Goal: Information Seeking & Learning: Compare options

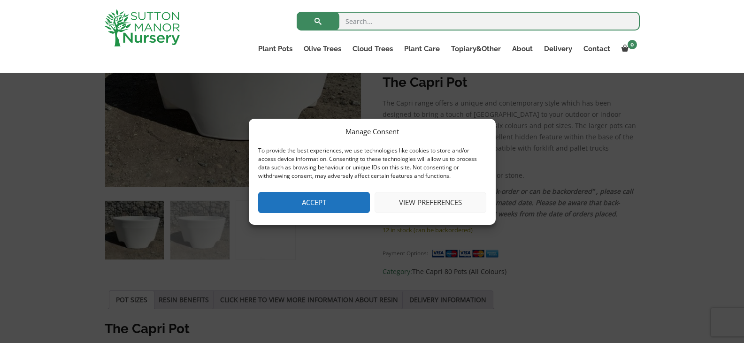
scroll to position [269, 0]
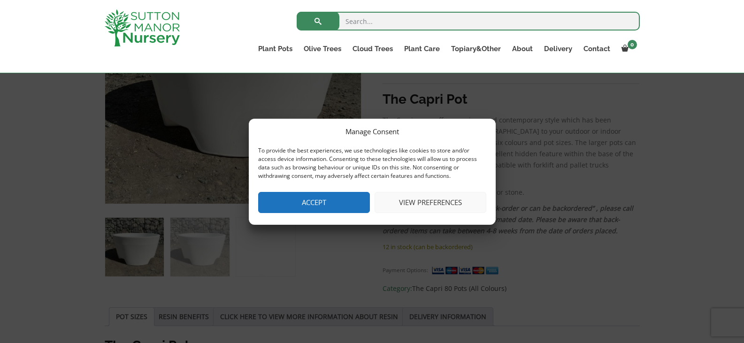
click at [296, 207] on button "Accept" at bounding box center [314, 202] width 112 height 21
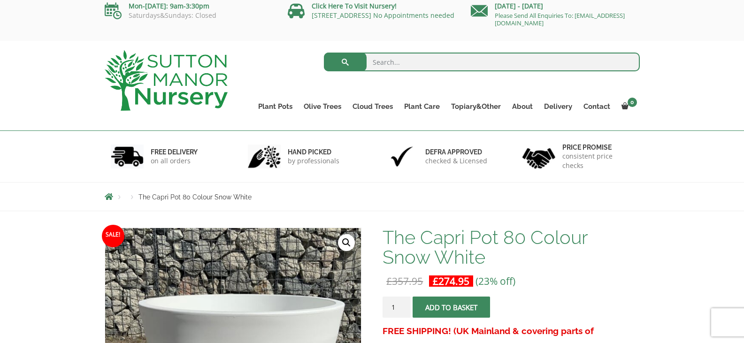
scroll to position [0, 0]
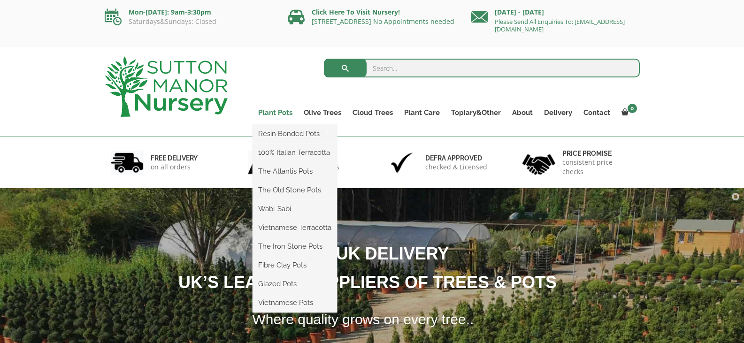
click at [269, 114] on link "Plant Pots" at bounding box center [275, 112] width 46 height 13
click at [287, 264] on link "Fibre Clay Pots" at bounding box center [294, 265] width 84 height 14
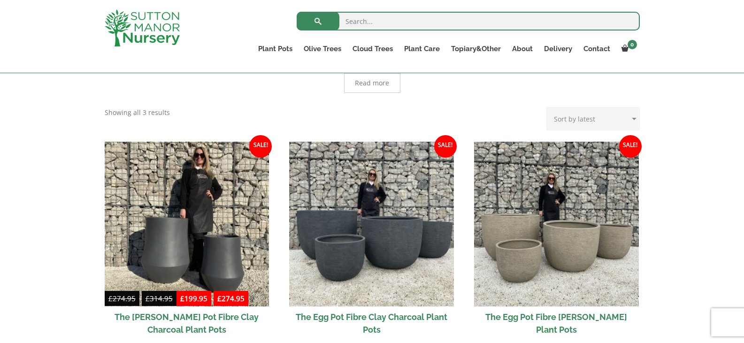
scroll to position [281, 0]
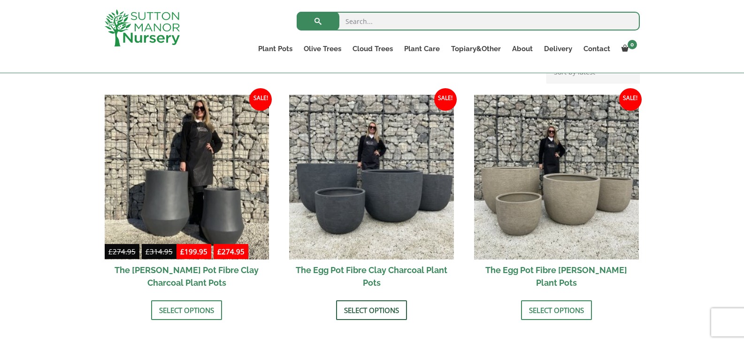
click at [373, 306] on link "Select options" at bounding box center [371, 310] width 71 height 20
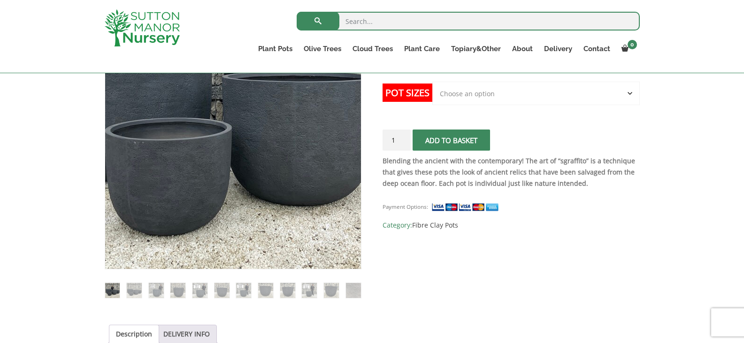
scroll to position [188, 0]
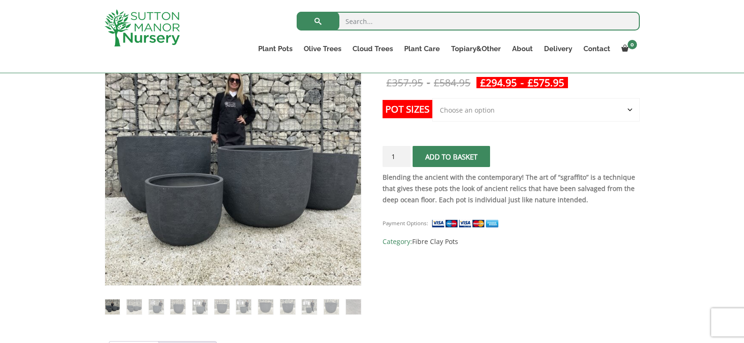
click at [623, 108] on select "Choose an option Click here to buy the 5th To Largest Pot In The Picture Click …" at bounding box center [535, 109] width 207 height 23
click at [432, 98] on select "Choose an option Click here to buy the 5th To Largest Pot In The Picture Click …" at bounding box center [535, 109] width 207 height 23
select select "Click here to buy the 3rd To Largest Pot In The Picture"
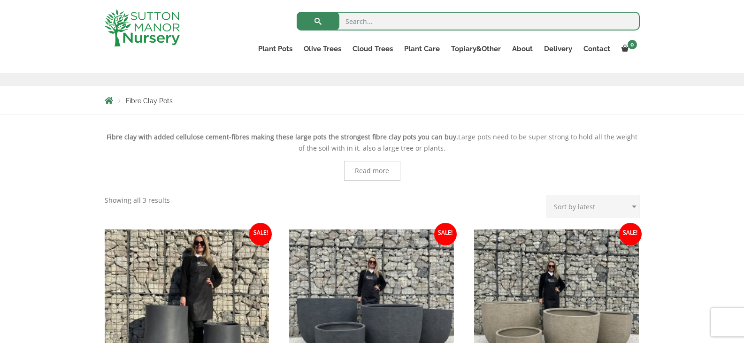
scroll to position [235, 0]
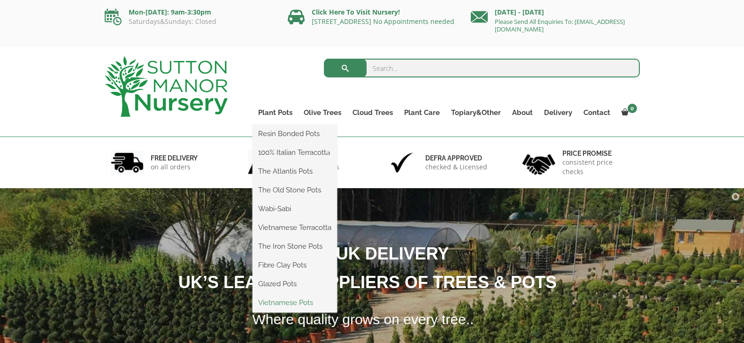
click at [294, 301] on link "Vietnamese Pots" at bounding box center [294, 303] width 84 height 14
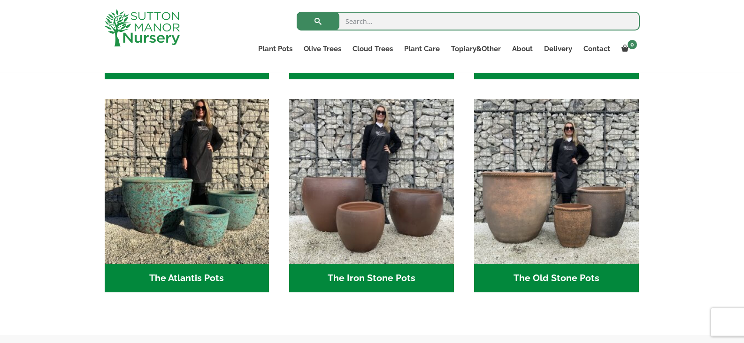
scroll to position [469, 0]
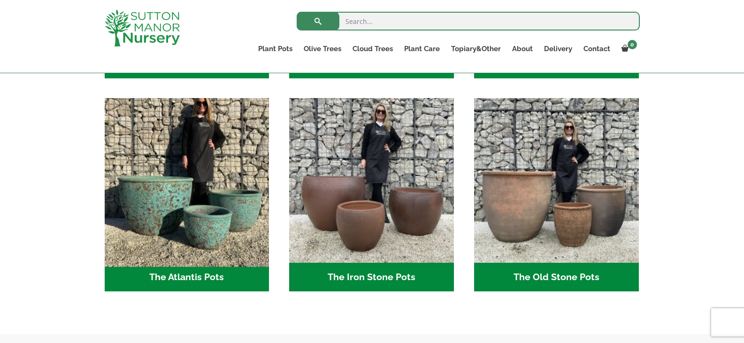
click at [153, 181] on img "Visit product category The Atlantis Pots" at bounding box center [186, 180] width 173 height 173
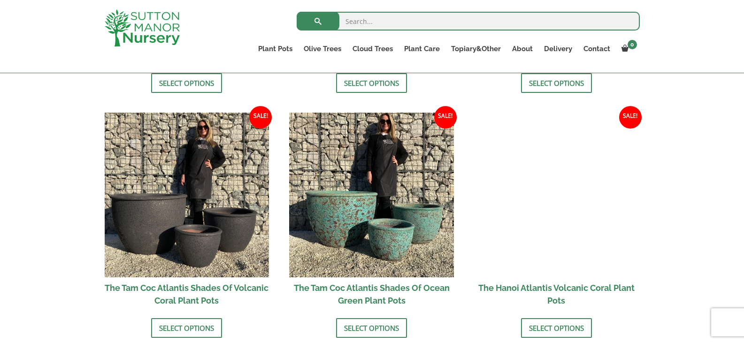
scroll to position [798, 0]
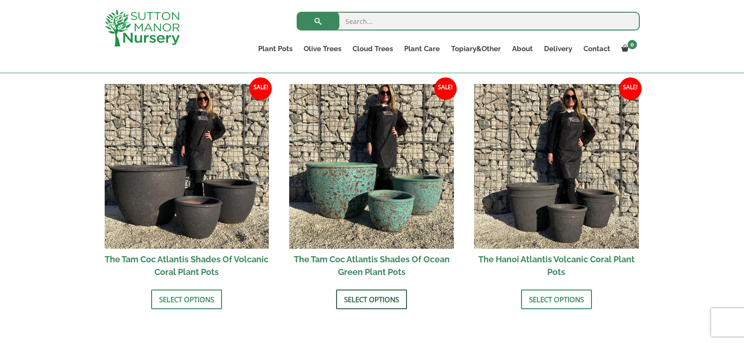
click at [375, 301] on link "Select options" at bounding box center [371, 299] width 71 height 20
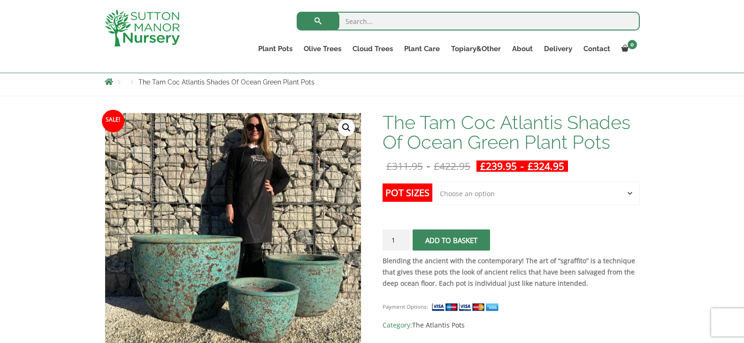
scroll to position [141, 0]
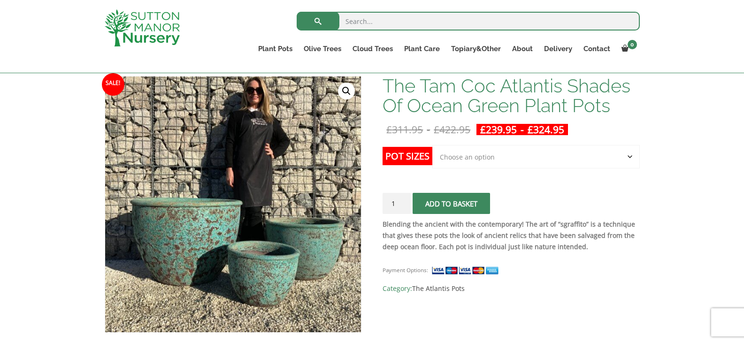
click at [541, 157] on select "Choose an option Click here to buy the 3rd to Largest Pot In The Picture Click …" at bounding box center [535, 156] width 207 height 23
click at [581, 275] on div "Payment Options: SKU: N/A Category: The Atlantis Pots" at bounding box center [510, 275] width 257 height 37
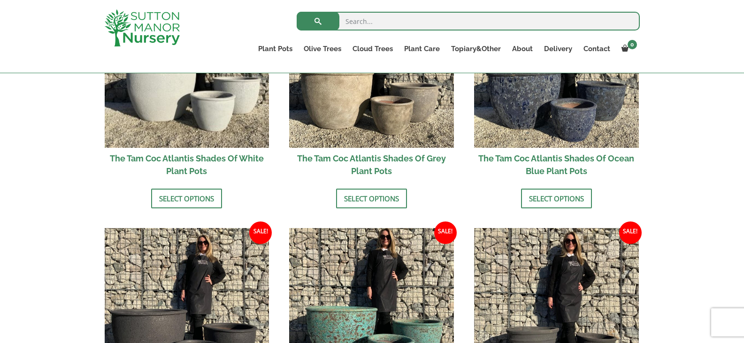
scroll to position [563, 0]
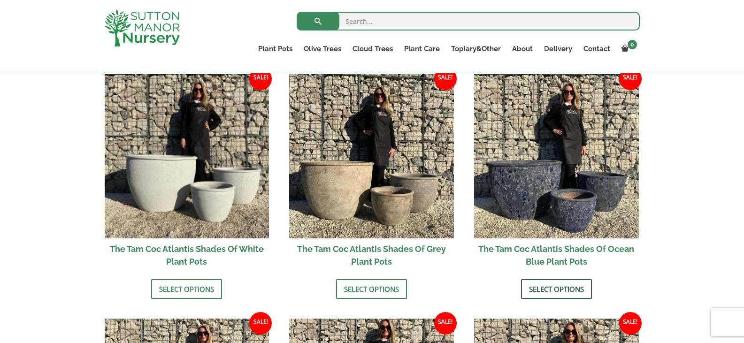
click at [560, 286] on link "Select options" at bounding box center [556, 289] width 71 height 20
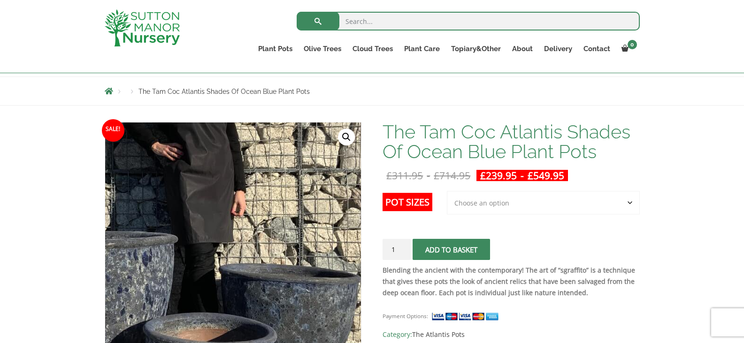
scroll to position [94, 0]
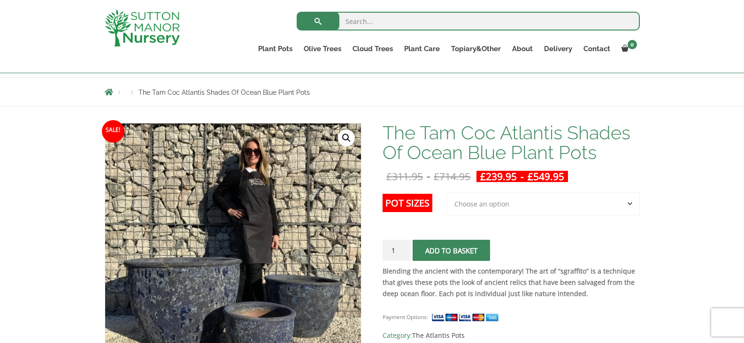
click at [579, 204] on select "Choose an option 3rd to Largest Pot In The Picture 2nd to Largest Pot In The Pi…" at bounding box center [543, 203] width 193 height 23
select select "Largest pot In The Picture"
click at [447, 192] on select "Choose an option 3rd to Largest Pot In The Picture 2nd to Largest Pot In The Pi…" at bounding box center [543, 203] width 193 height 23
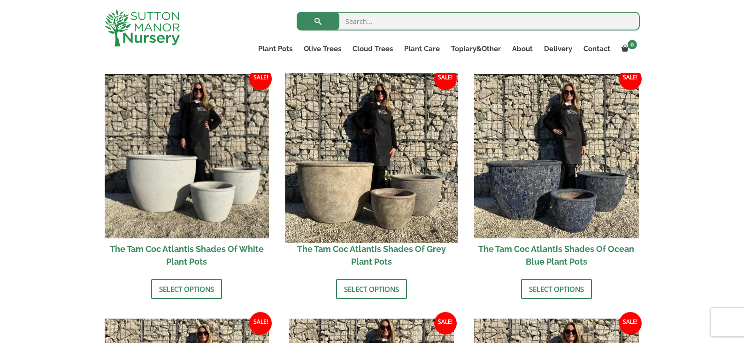
click at [346, 173] on img at bounding box center [371, 156] width 173 height 173
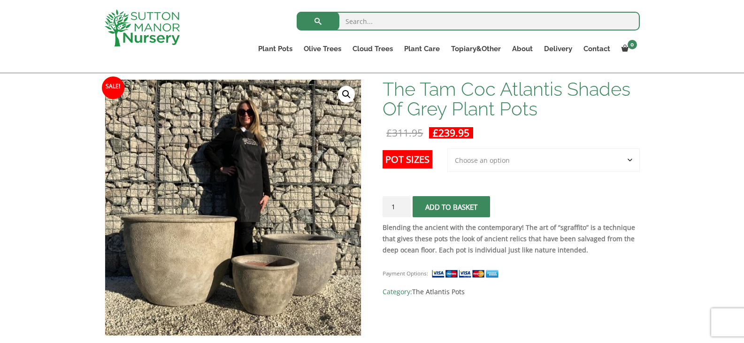
scroll to position [141, 0]
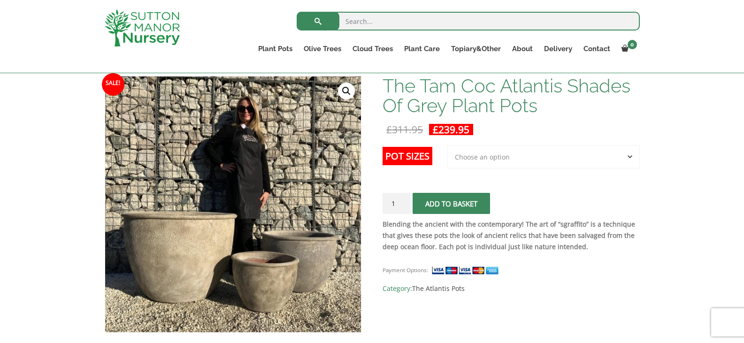
click at [544, 165] on select "Choose an option 3rd to Largest Pot In The Picture" at bounding box center [543, 156] width 192 height 23
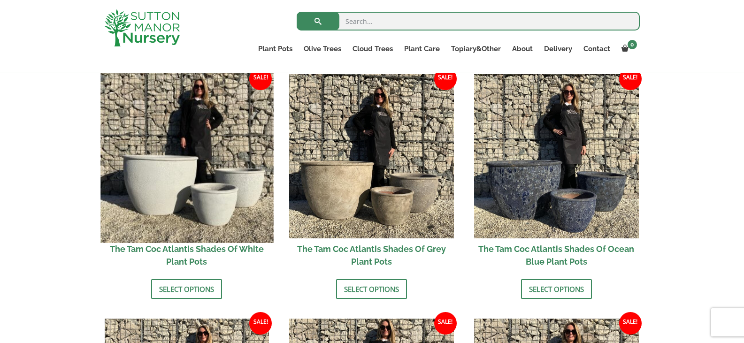
click at [200, 160] on img at bounding box center [186, 156] width 173 height 173
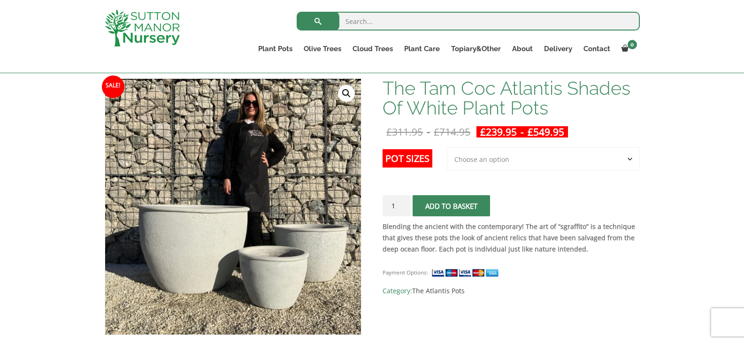
scroll to position [141, 0]
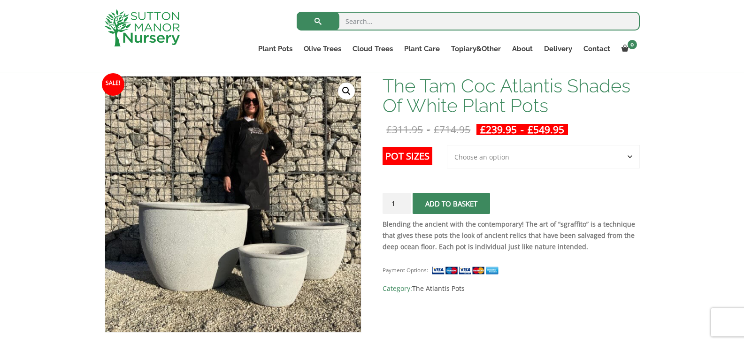
click at [519, 163] on select "Choose an option 3rd to Largest Pot In The Picture 2nd to Largest Pot In The Pi…" at bounding box center [543, 156] width 193 height 23
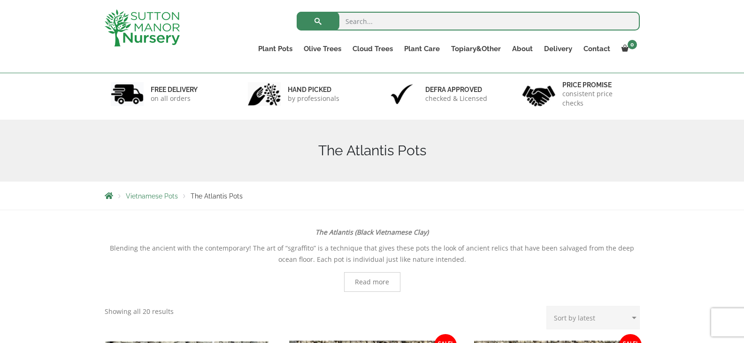
scroll to position [47, 0]
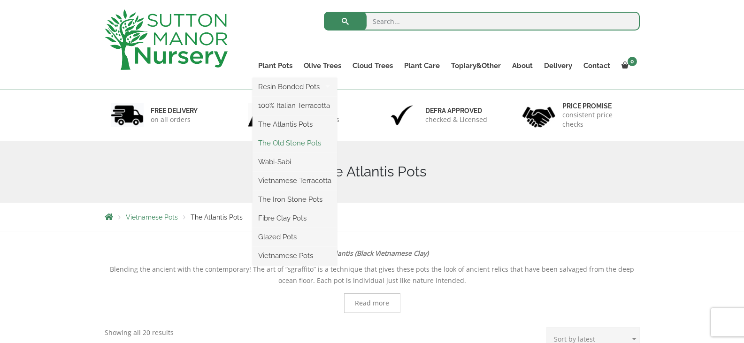
click at [289, 141] on link "The Old Stone Pots" at bounding box center [294, 143] width 84 height 14
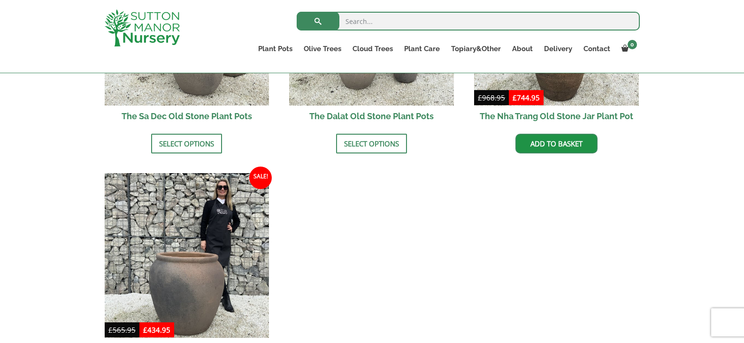
scroll to position [610, 0]
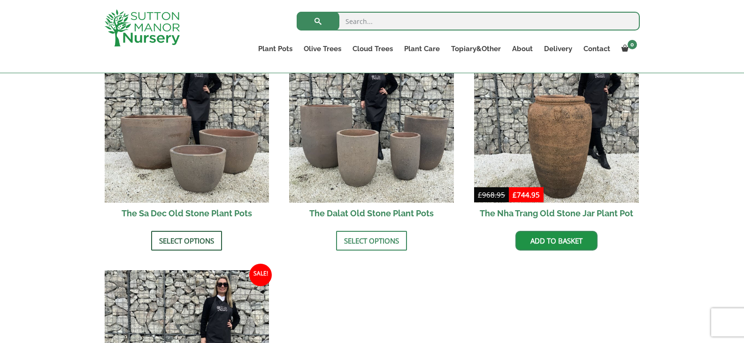
click at [195, 231] on link "Select options" at bounding box center [186, 241] width 71 height 20
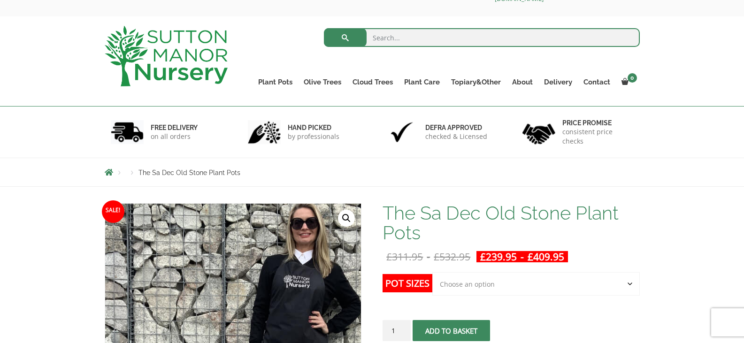
scroll to position [47, 0]
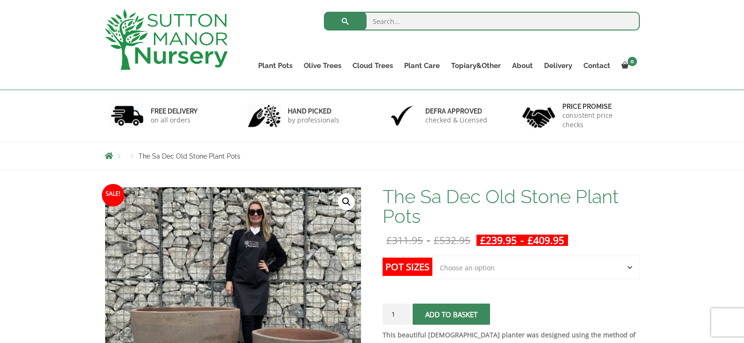
click at [562, 258] on select "Choose an option Click here to buy the 3rd to Largest Pot In The Picture Click …" at bounding box center [535, 267] width 207 height 23
select select "Click here to buy the Largest pot In The Picture"
click at [432, 256] on select "Choose an option Click here to buy the 3rd to Largest Pot In The Picture Click …" at bounding box center [535, 267] width 207 height 23
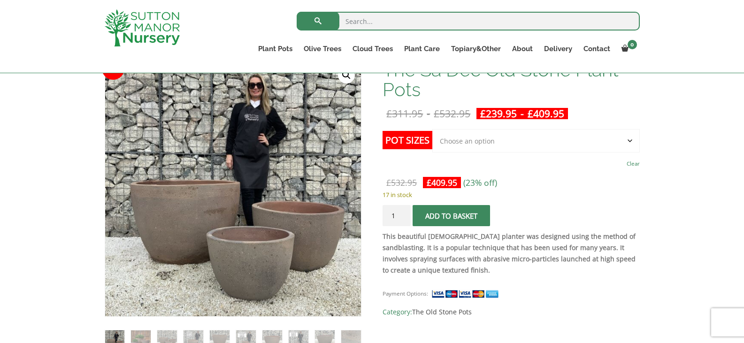
scroll to position [188, 0]
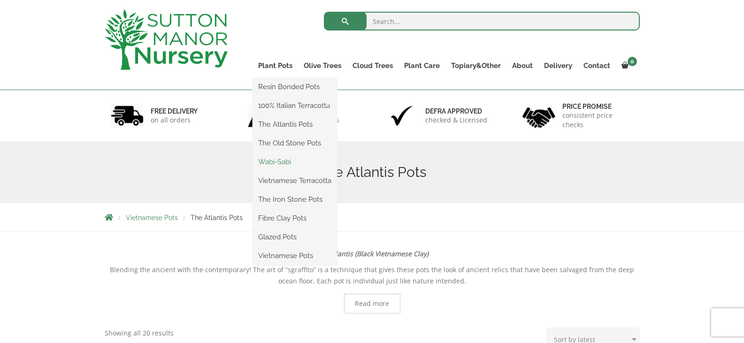
click at [286, 161] on link "Wabi-Sabi" at bounding box center [294, 162] width 84 height 14
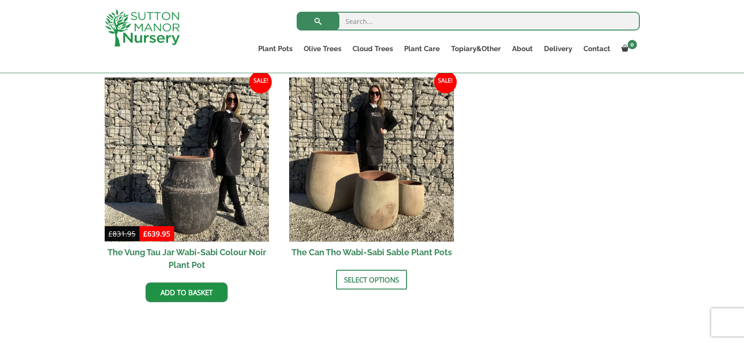
scroll to position [1079, 0]
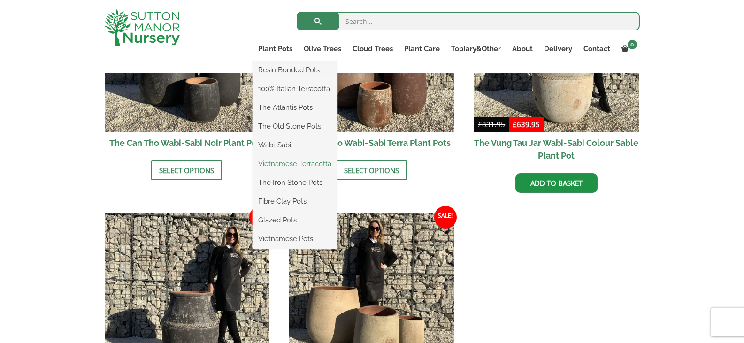
click at [293, 162] on link "Vietnamese Terracotta" at bounding box center [294, 164] width 84 height 14
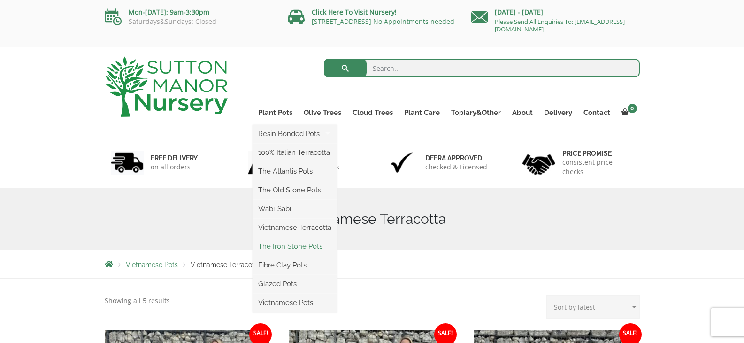
click at [294, 243] on link "The Iron Stone Pots" at bounding box center [294, 246] width 84 height 14
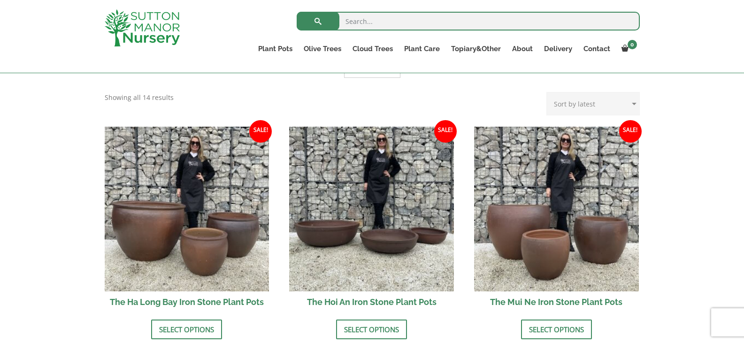
scroll to position [375, 0]
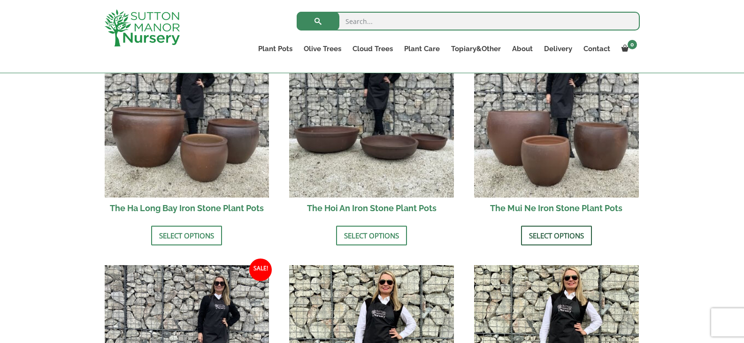
click at [560, 234] on link "Select options" at bounding box center [556, 236] width 71 height 20
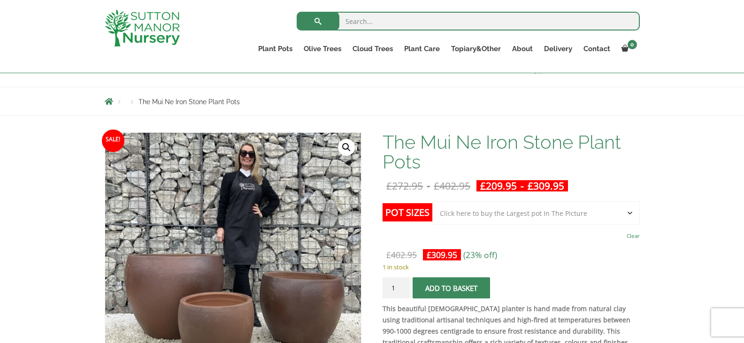
scroll to position [188, 0]
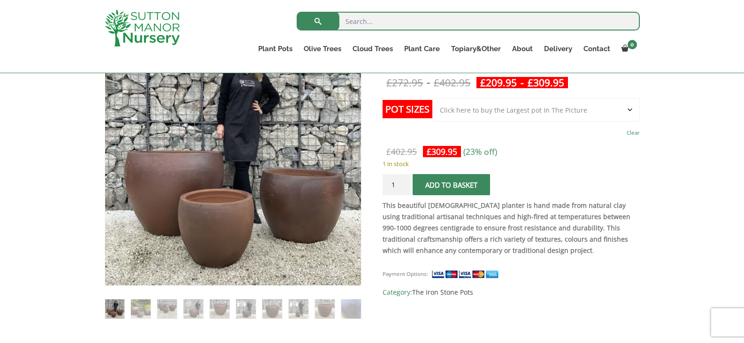
click at [555, 110] on select "Choose an option Click here to buy the 3rd to Largest Pot In The Picture Click …" at bounding box center [535, 109] width 207 height 23
click at [432, 98] on select "Choose an option Click here to buy the 3rd to Largest Pot In The Picture Click …" at bounding box center [535, 109] width 207 height 23
click at [622, 265] on div "Payment Options: SKU: N/A Category: The Iron Stone Pots" at bounding box center [510, 279] width 257 height 37
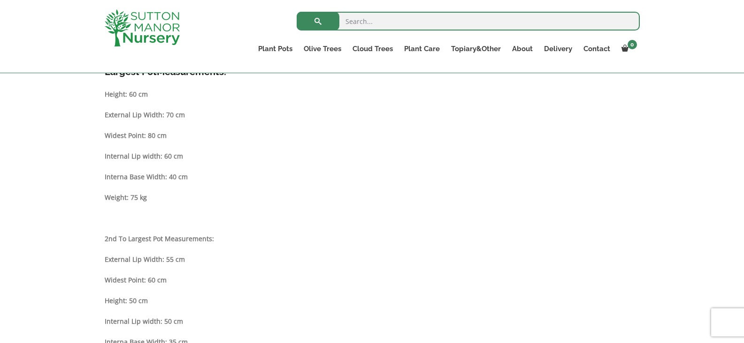
scroll to position [516, 0]
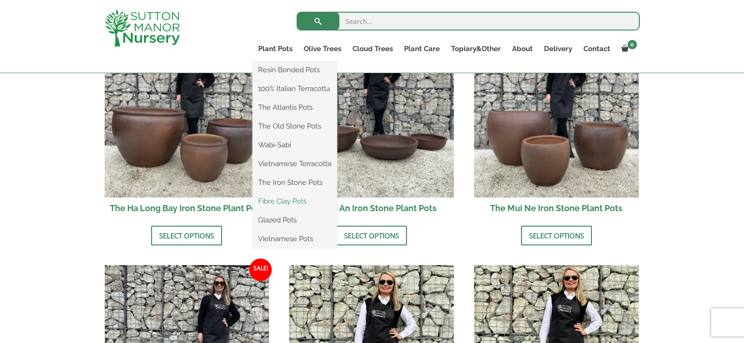
click at [273, 199] on link "Fibre Clay Pots" at bounding box center [294, 201] width 84 height 14
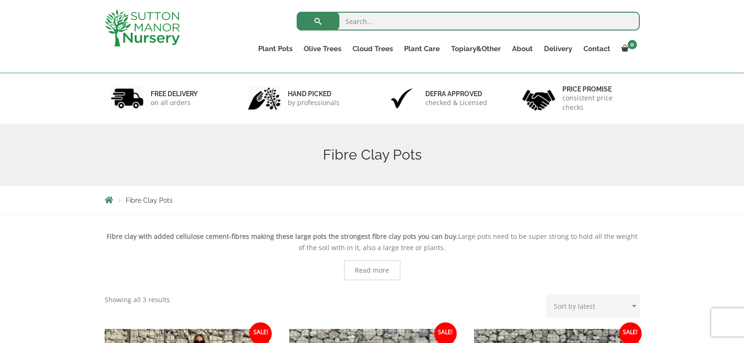
scroll to position [47, 0]
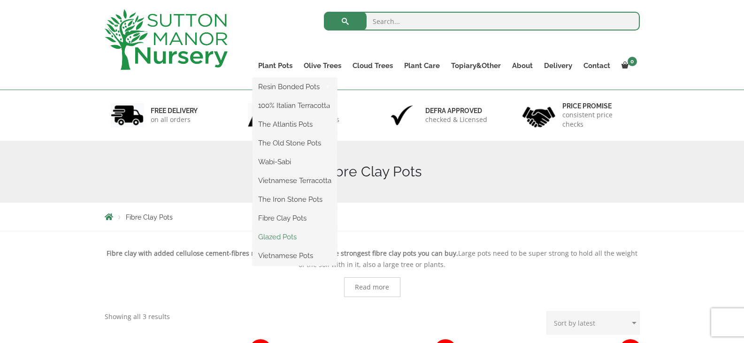
click at [282, 233] on link "Glazed Pots" at bounding box center [294, 237] width 84 height 14
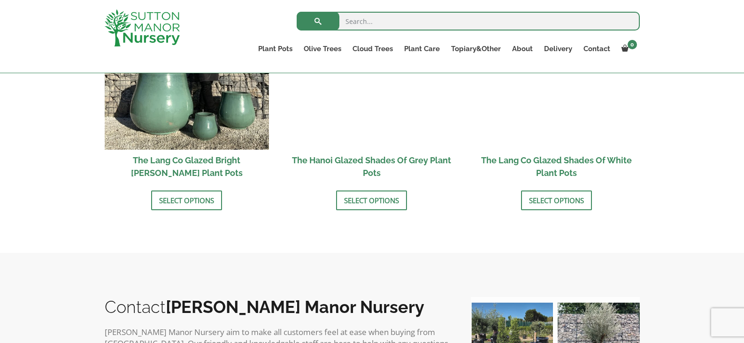
scroll to position [938, 0]
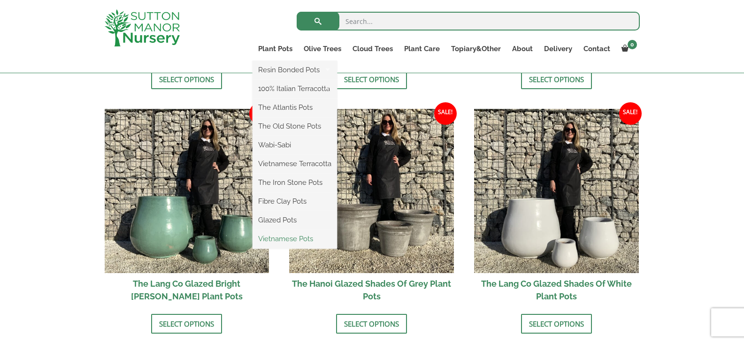
click at [293, 240] on link "Vietnamese Pots" at bounding box center [294, 239] width 84 height 14
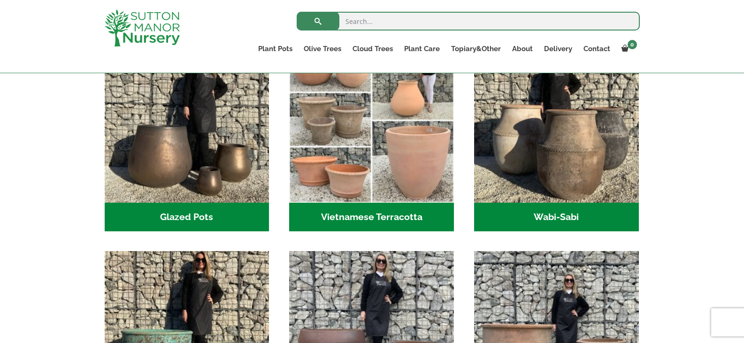
scroll to position [469, 0]
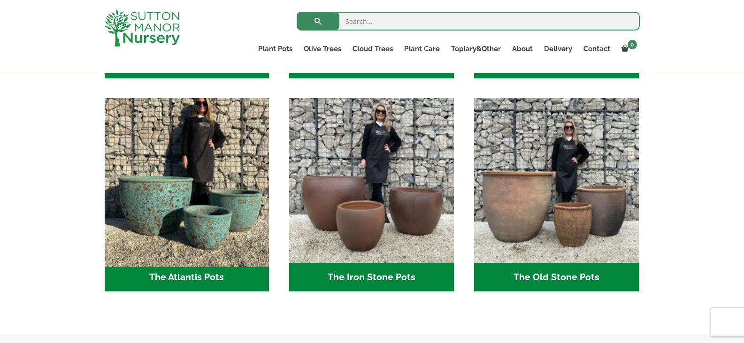
click at [140, 197] on img "Visit product category The Atlantis Pots" at bounding box center [186, 180] width 173 height 173
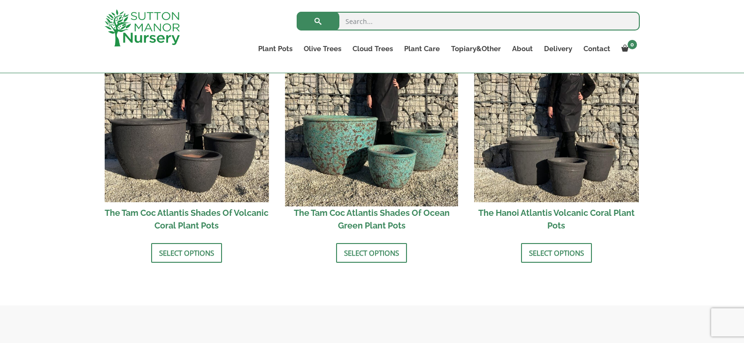
scroll to position [844, 0]
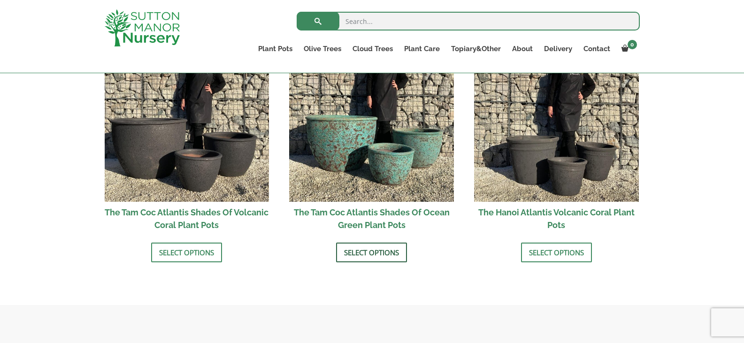
click at [354, 252] on link "Select options" at bounding box center [371, 253] width 71 height 20
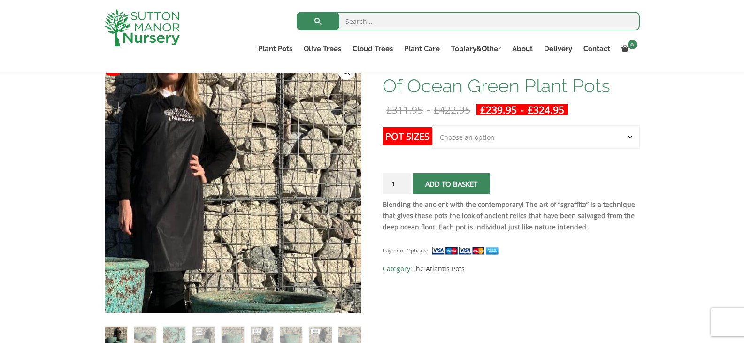
scroll to position [188, 0]
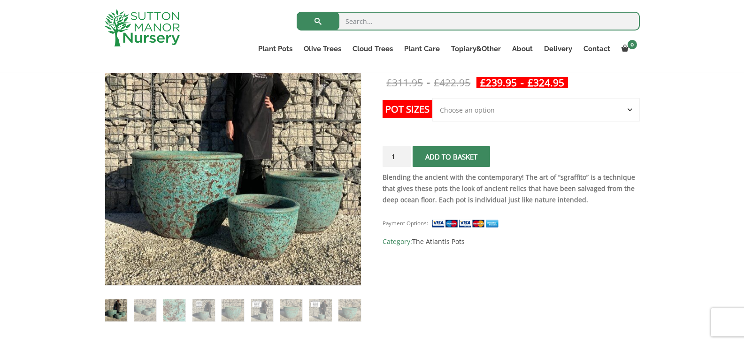
click at [489, 110] on select "Choose an option Click here to buy the 3rd to Largest Pot In The Picture Click …" at bounding box center [535, 109] width 207 height 23
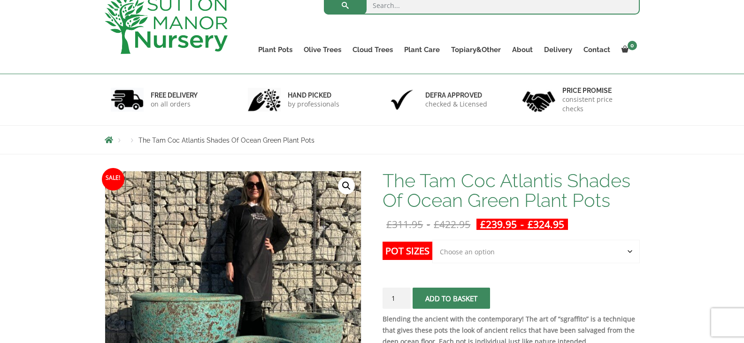
scroll to position [0, 0]
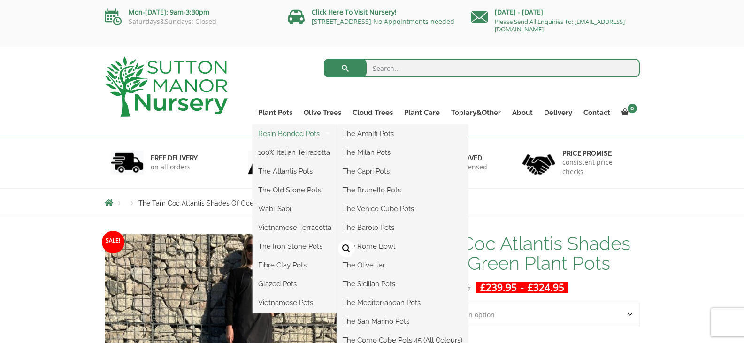
click at [274, 134] on link "Resin Bonded Pots" at bounding box center [294, 134] width 84 height 14
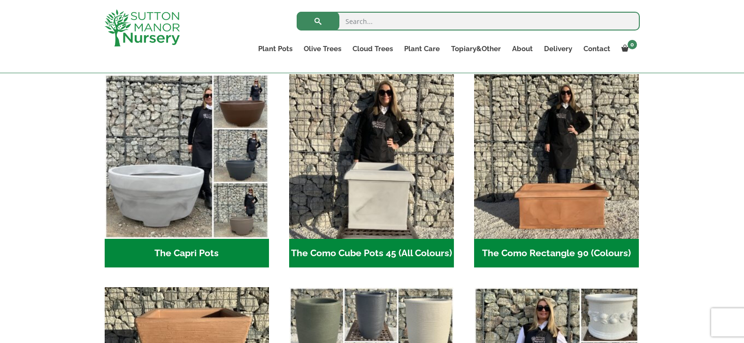
scroll to position [281, 0]
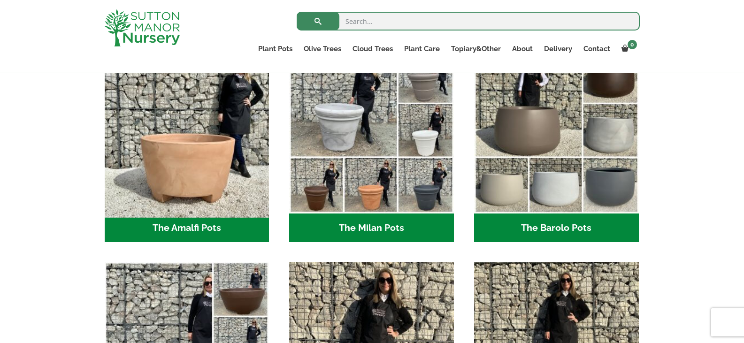
click at [185, 174] on img "Visit product category The Amalfi Pots" at bounding box center [186, 131] width 173 height 173
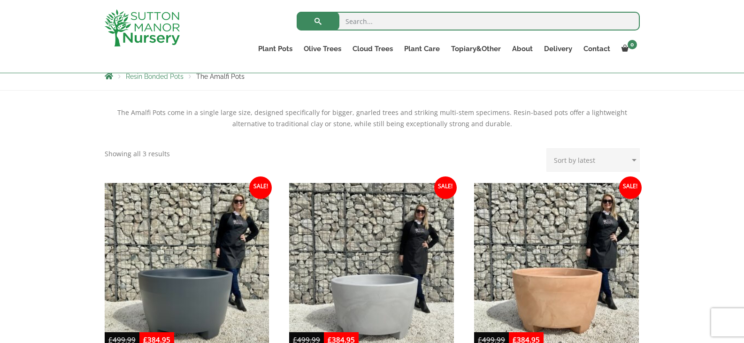
scroll to position [188, 0]
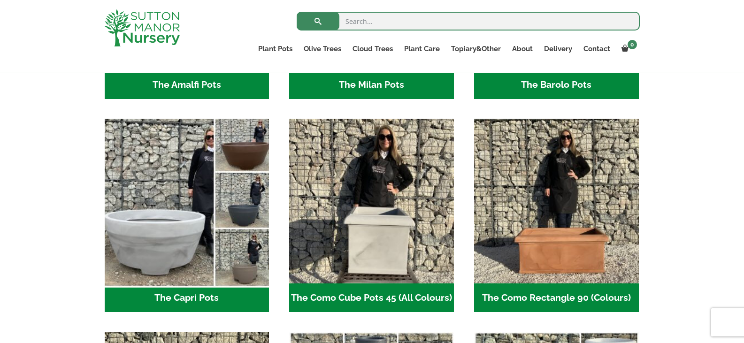
scroll to position [422, 0]
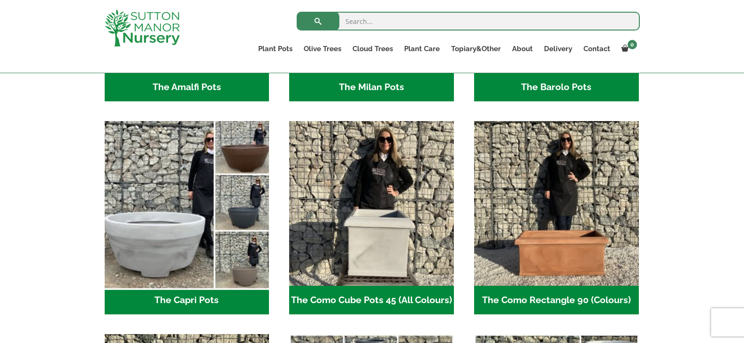
click at [157, 193] on img "Visit product category The Capri Pots" at bounding box center [186, 203] width 173 height 173
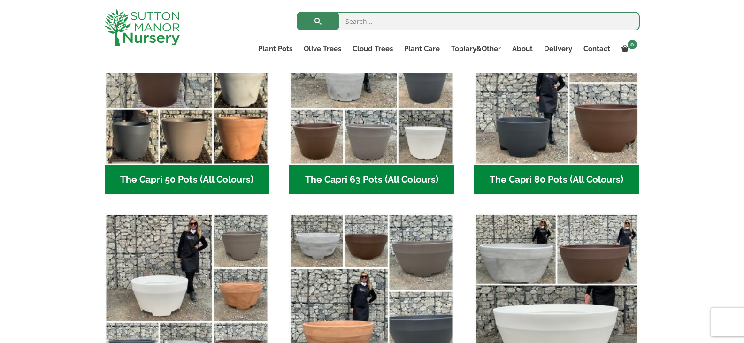
scroll to position [235, 0]
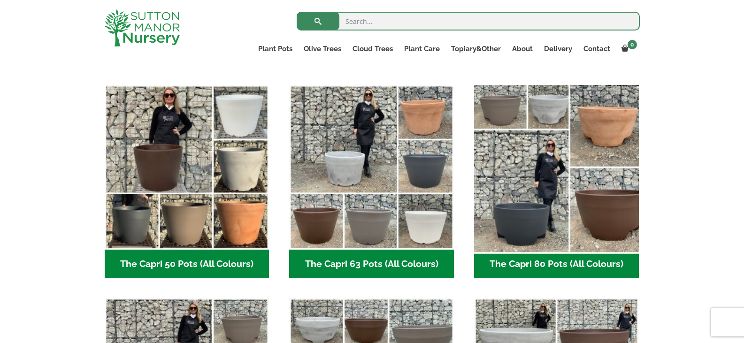
click at [568, 144] on img "Visit product category The Capri 80 Pots (All Colours)" at bounding box center [556, 167] width 173 height 173
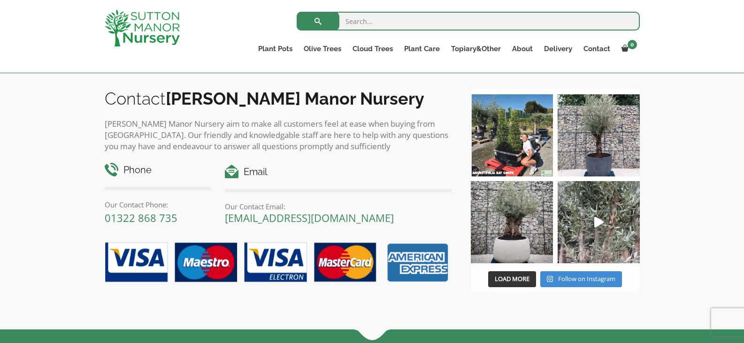
scroll to position [575, 0]
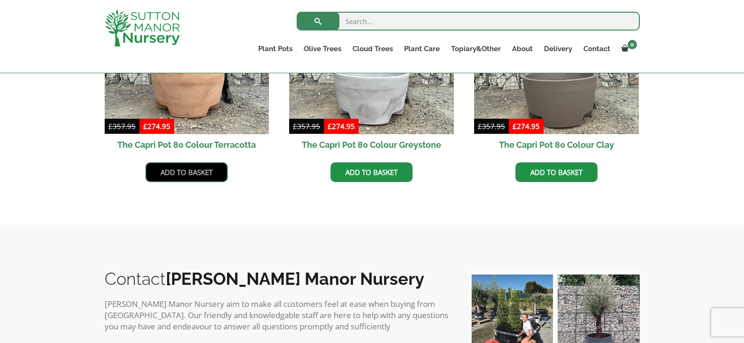
click at [194, 169] on link "Add to basket" at bounding box center [186, 172] width 82 height 20
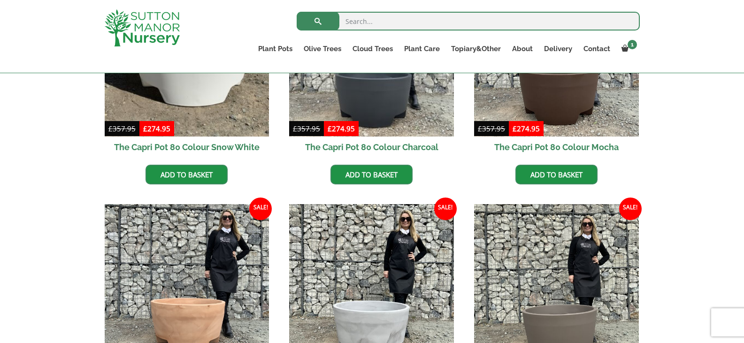
scroll to position [516, 0]
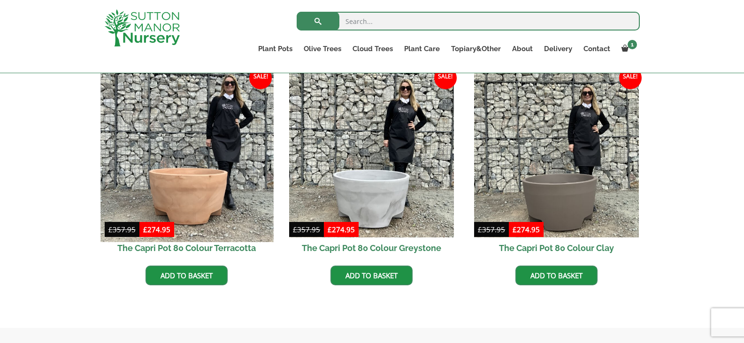
click at [195, 138] on img at bounding box center [186, 155] width 173 height 173
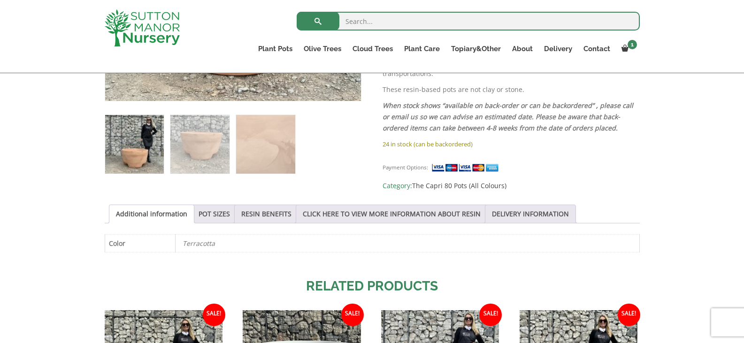
scroll to position [422, 0]
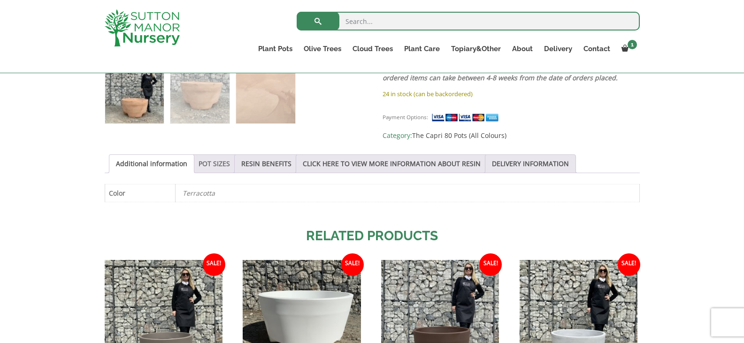
click at [210, 161] on link "POT SIZES" at bounding box center [213, 164] width 31 height 18
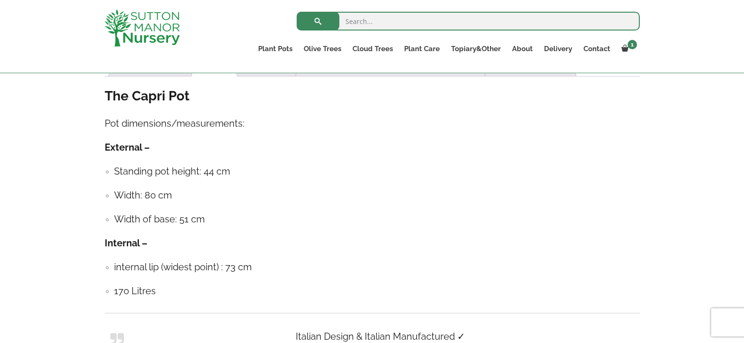
scroll to position [516, 0]
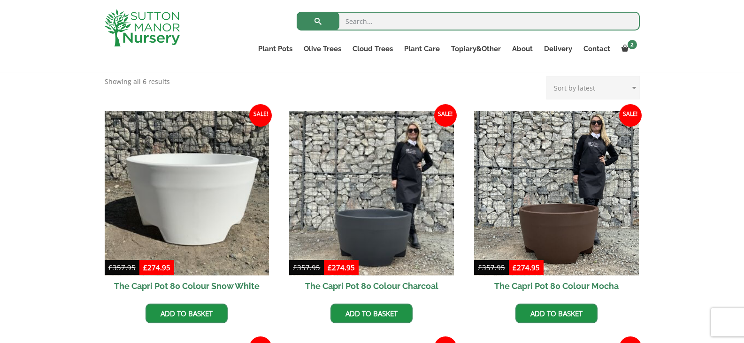
scroll to position [310, 0]
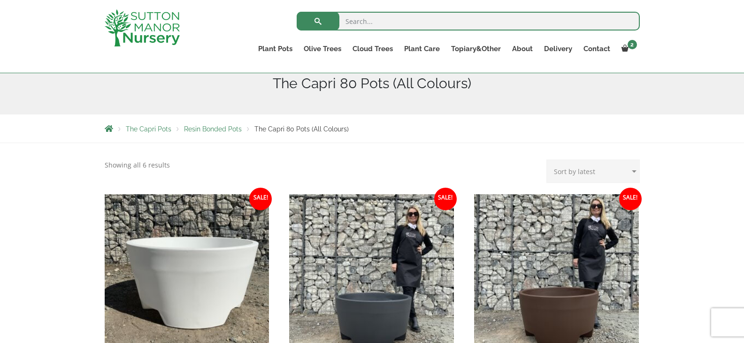
scroll to position [106, 0]
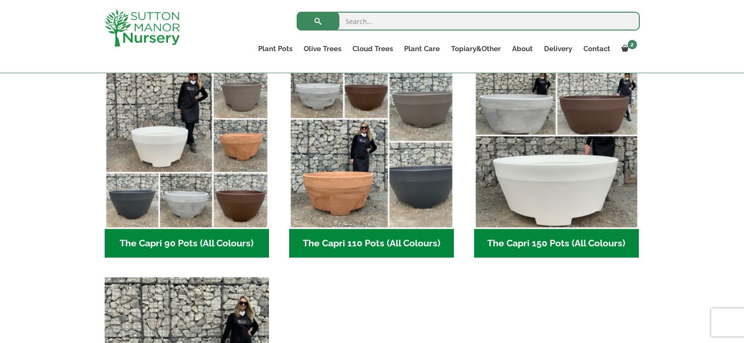
scroll to position [469, 0]
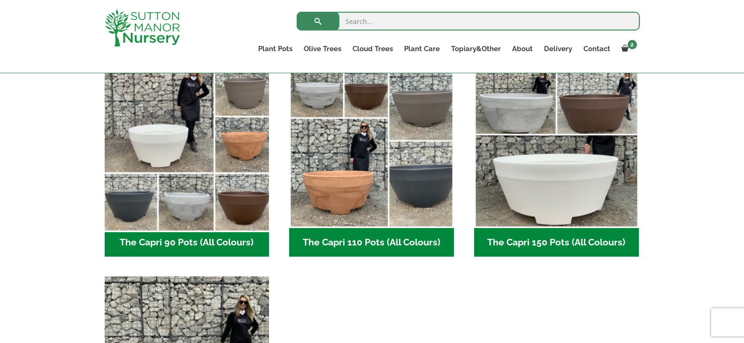
click at [173, 121] on img "Visit product category The Capri 90 Pots (All Colours)" at bounding box center [186, 146] width 173 height 173
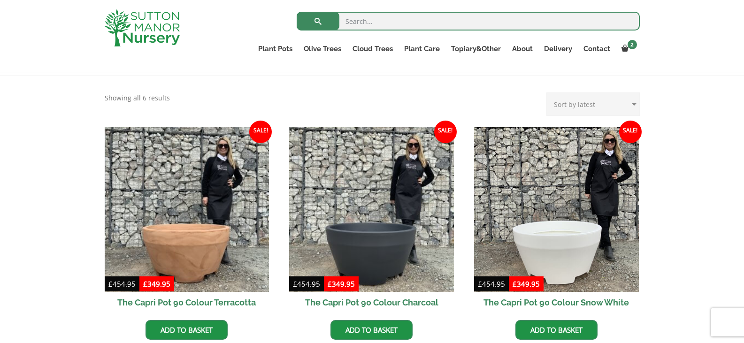
scroll to position [281, 0]
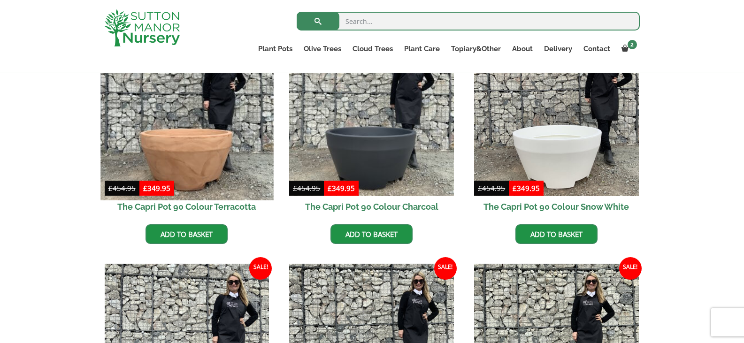
click at [198, 131] on img at bounding box center [186, 113] width 173 height 173
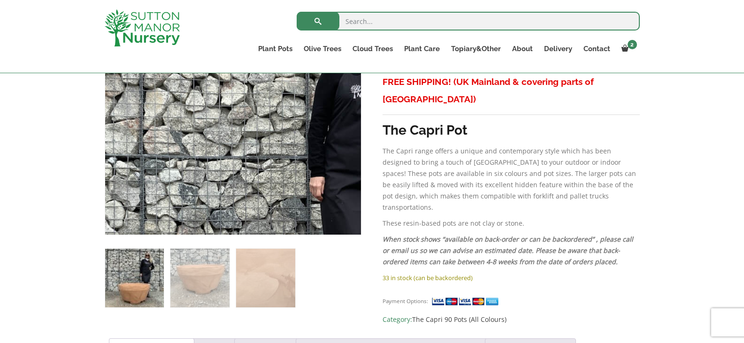
scroll to position [375, 0]
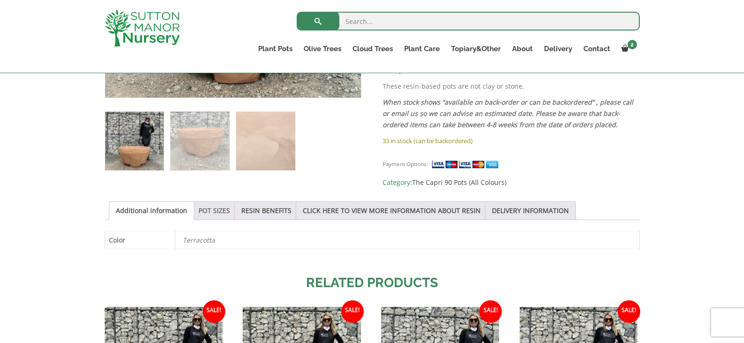
click at [215, 205] on link "POT SIZES" at bounding box center [213, 211] width 31 height 18
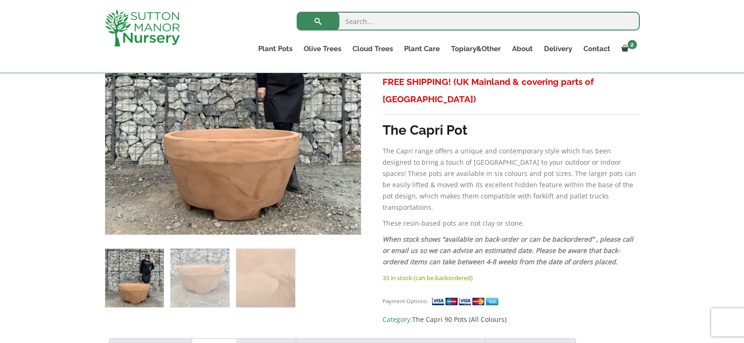
scroll to position [235, 0]
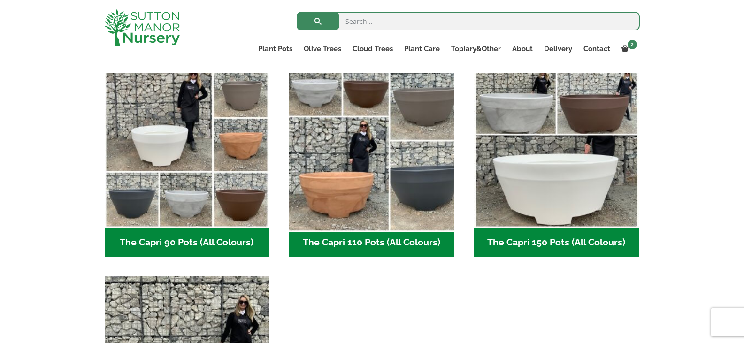
click at [355, 146] on img "Visit product category The Capri 110 Pots (All Colours)" at bounding box center [371, 146] width 173 height 173
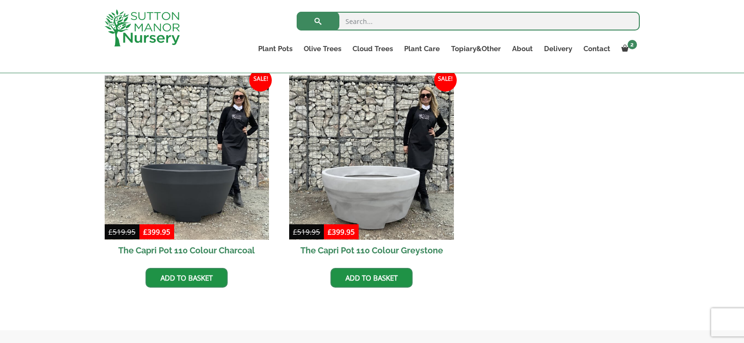
scroll to position [469, 0]
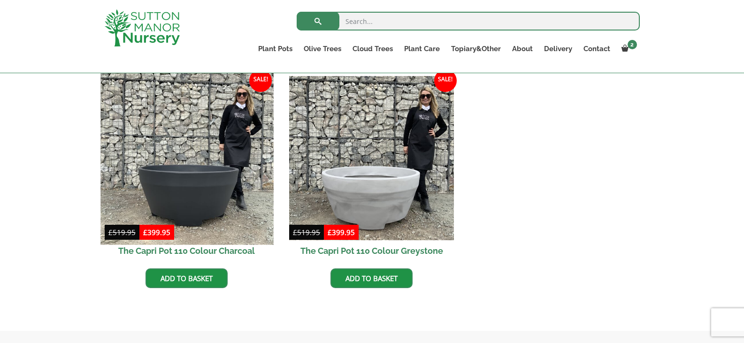
click at [187, 184] on img at bounding box center [186, 158] width 173 height 173
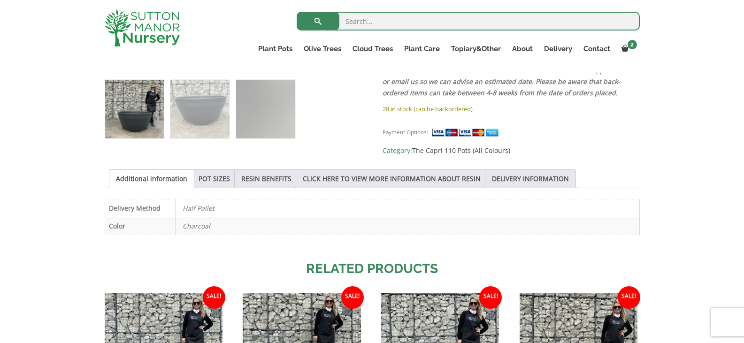
scroll to position [469, 0]
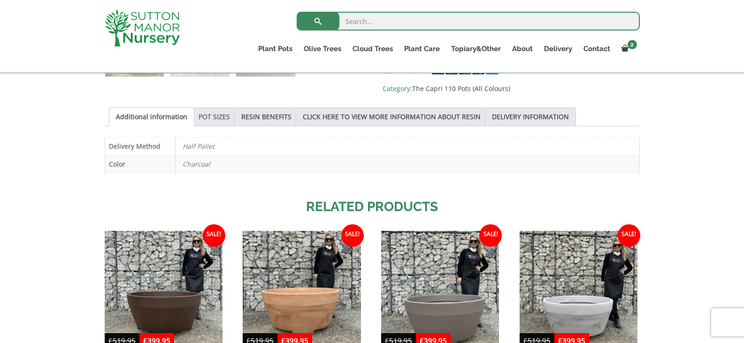
click at [202, 108] on link "POT SIZES" at bounding box center [213, 117] width 31 height 18
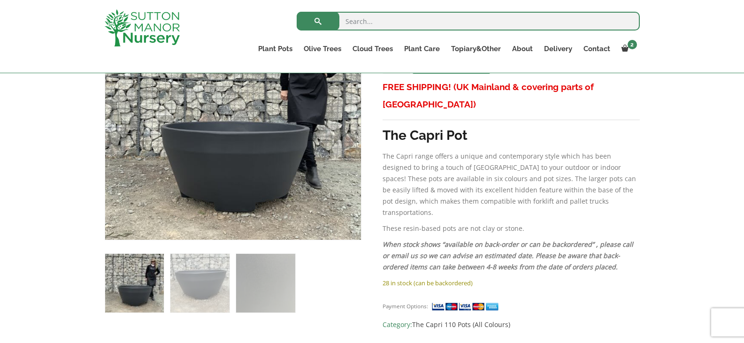
scroll to position [188, 0]
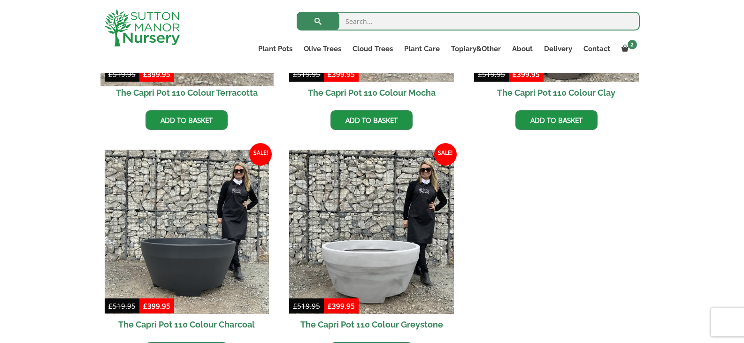
scroll to position [281, 0]
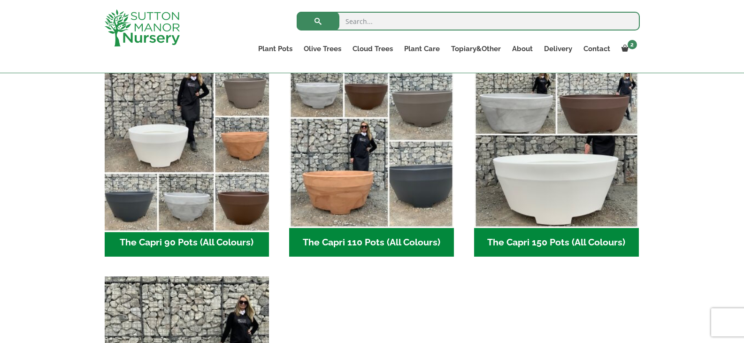
click at [191, 153] on img "Visit product category The Capri 90 Pots (All Colours)" at bounding box center [186, 146] width 173 height 173
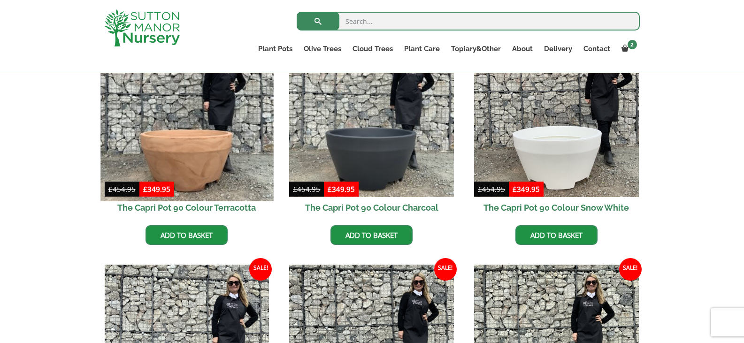
scroll to position [281, 0]
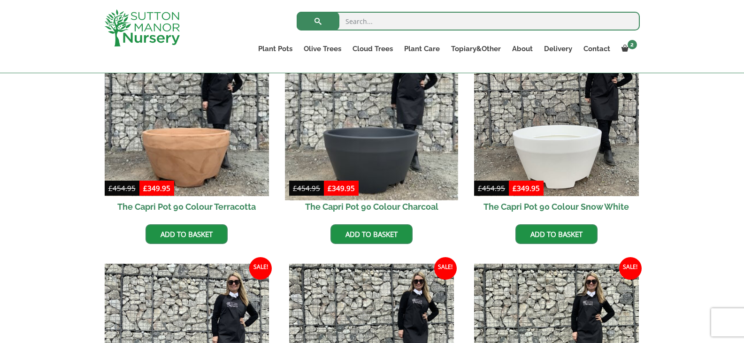
click at [379, 154] on img at bounding box center [371, 113] width 173 height 173
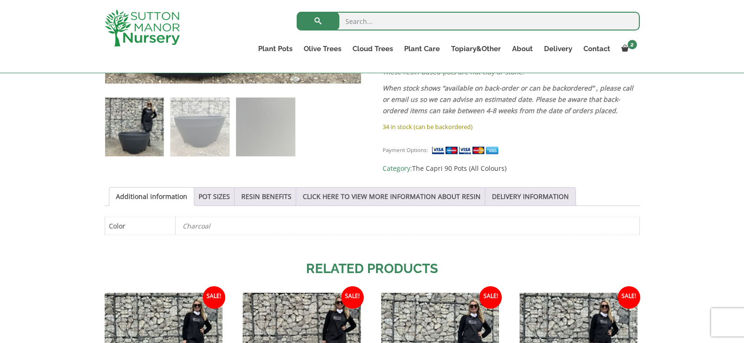
scroll to position [469, 0]
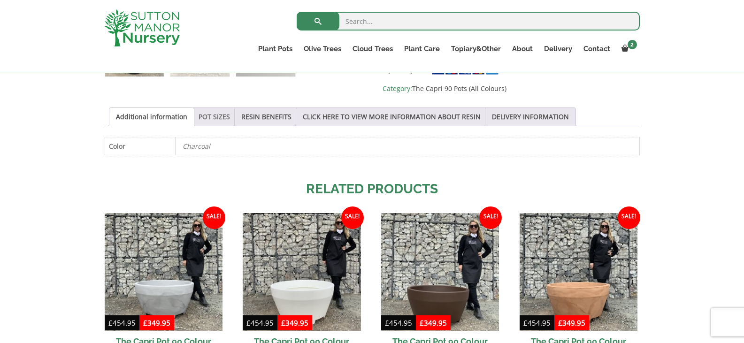
click at [217, 117] on link "POT SIZES" at bounding box center [213, 117] width 31 height 18
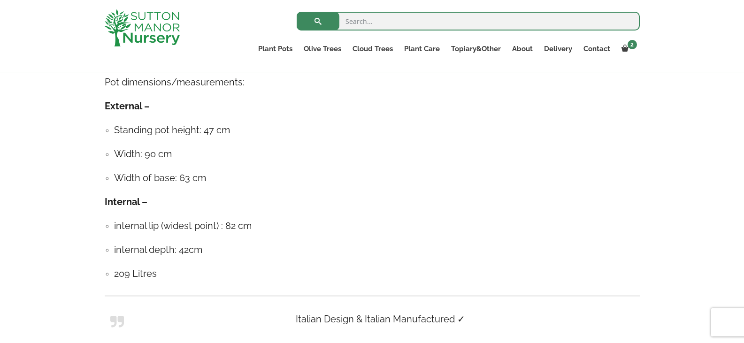
scroll to position [563, 0]
